Goal: Transaction & Acquisition: Book appointment/travel/reservation

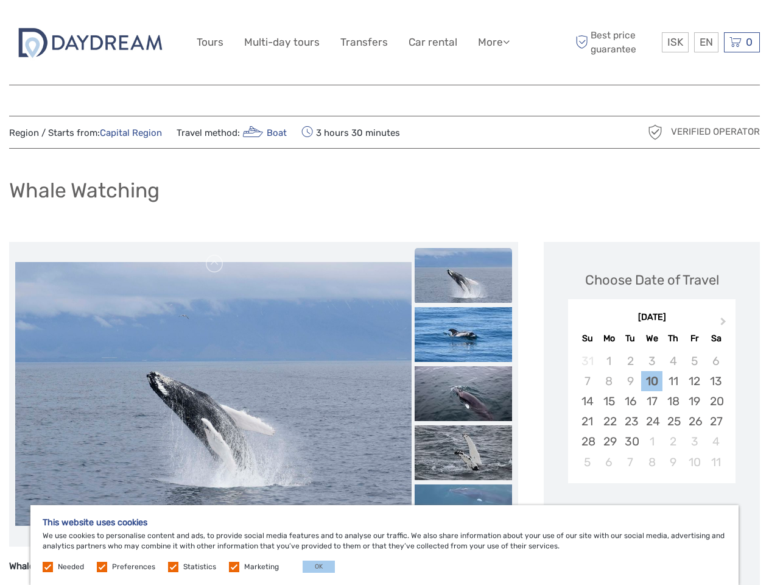
click at [493, 42] on link "More" at bounding box center [494, 42] width 32 height 18
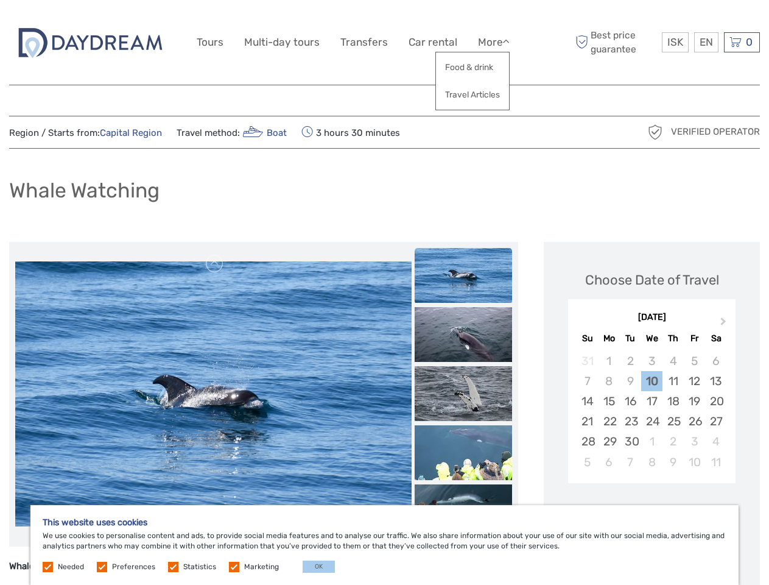
click at [507, 41] on icon at bounding box center [506, 42] width 7 height 10
click at [675, 42] on span "ISK" at bounding box center [675, 42] width 16 height 12
click at [706, 42] on div "EN English Español Deutsch" at bounding box center [706, 42] width 24 height 20
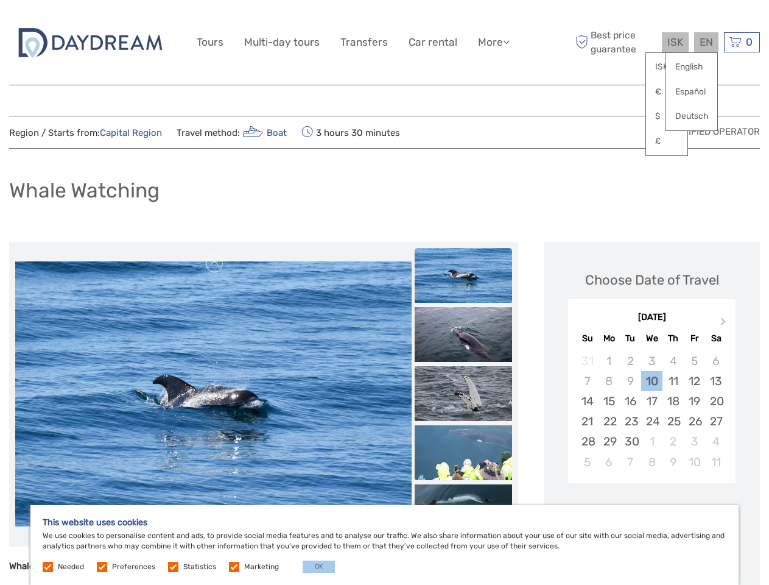
click at [742, 42] on div "0 Items Total 0 ISK Checkout The shopping cart is empty." at bounding box center [742, 42] width 36 height 20
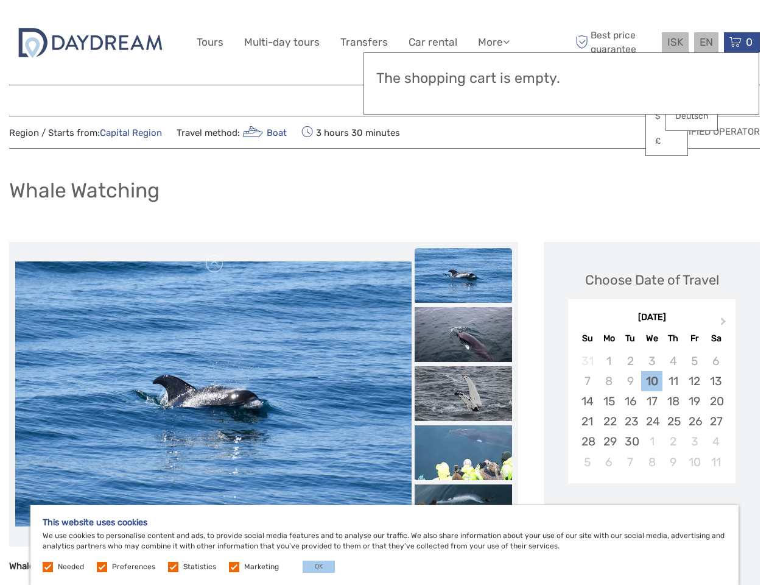
click at [213, 394] on img at bounding box center [213, 393] width 396 height 264
click at [215, 264] on link at bounding box center [214, 263] width 19 height 19
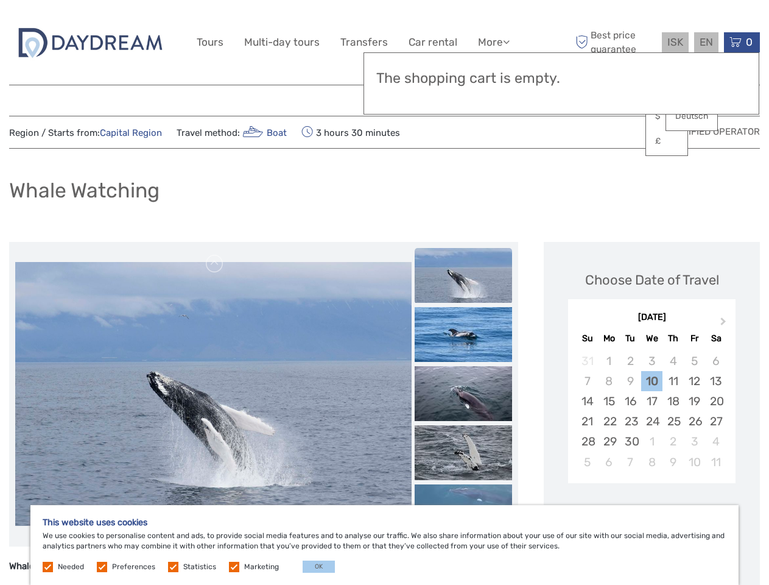
click at [463, 275] on img at bounding box center [463, 275] width 97 height 55
